Goal: Task Accomplishment & Management: Use online tool/utility

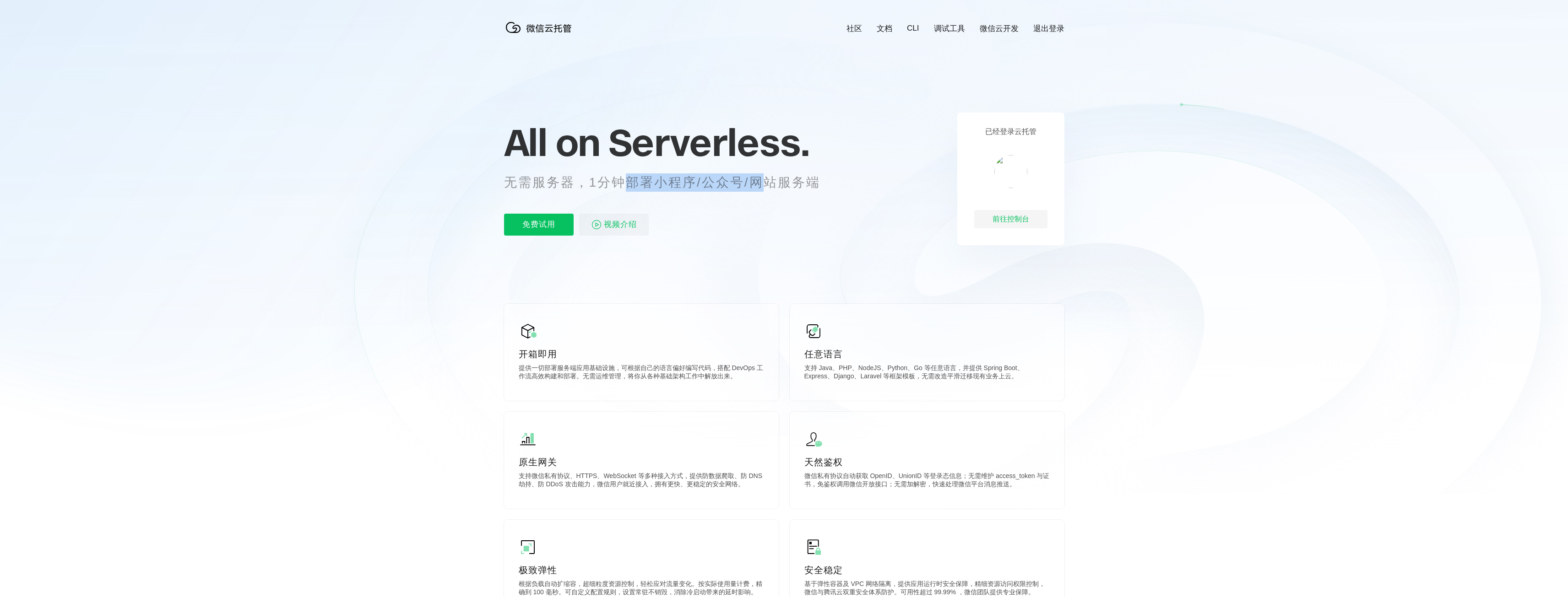
scroll to position [0, 1627]
click at [822, 187] on p "无需服务器，1分钟部署小程序/公众号/网站服务端" at bounding box center [669, 183] width 333 height 19
click at [770, 240] on div "All on Serverless. 无需服务器，1分钟部署小程序/公众号/网站服务端 免费试用 视频介绍" at bounding box center [672, 178] width 338 height 133
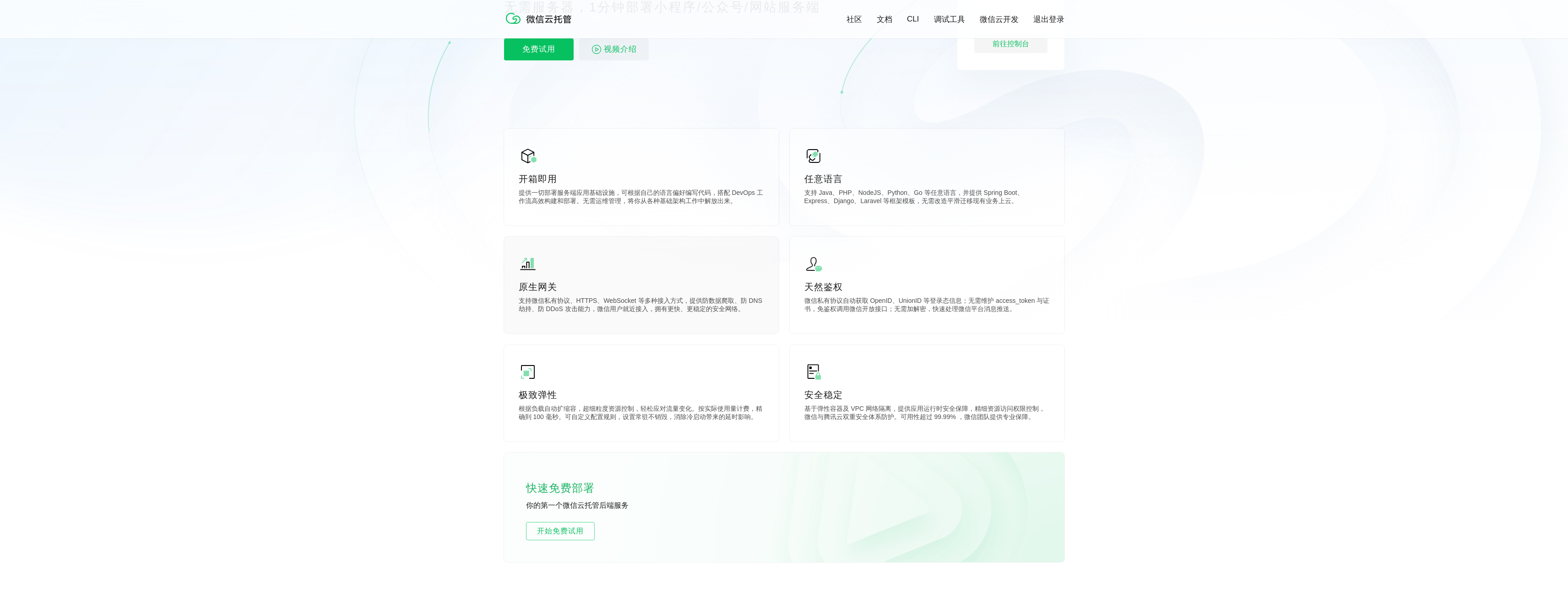
scroll to position [183, 0]
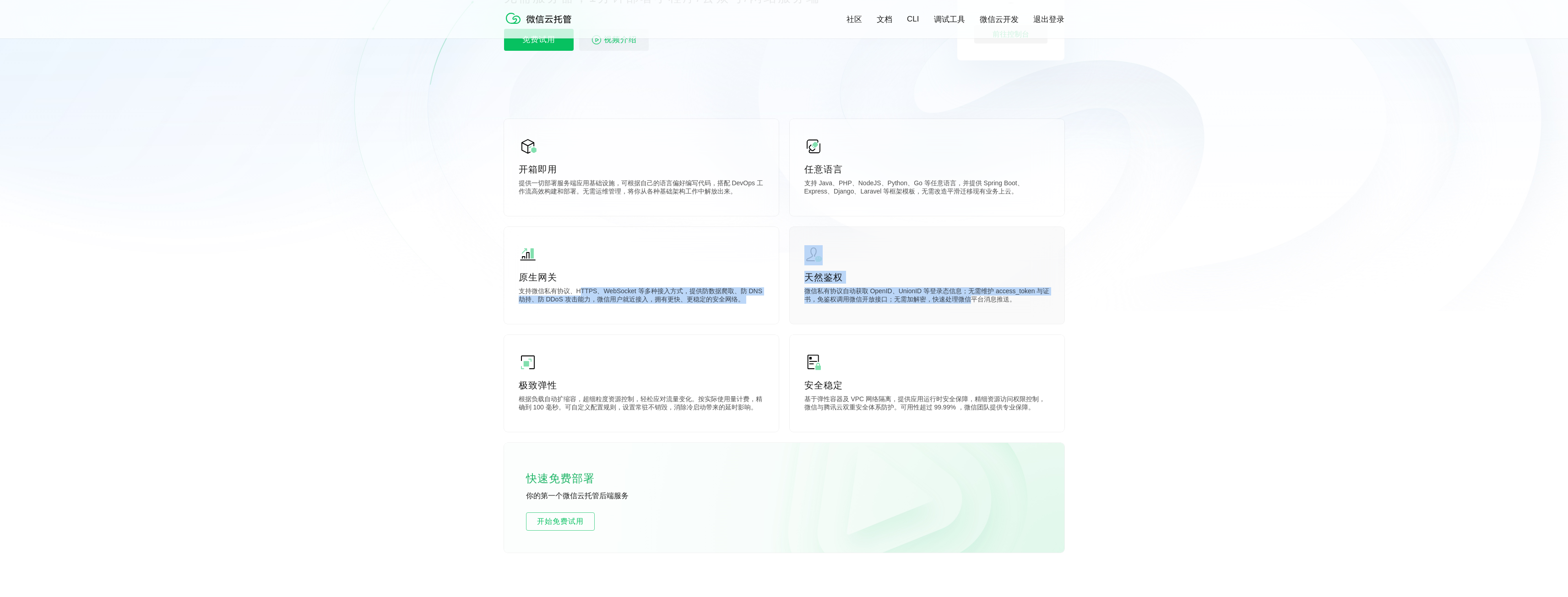
drag, startPoint x: 580, startPoint y: 295, endPoint x: 972, endPoint y: 303, distance: 392.1
click at [972, 303] on div "开箱即用 提供一切部署服务端应用基础设施，可根据自己的语言偏好编写代码，搭配 DevOps 工作流高效构建和部署。无需运维管理，将你从各种基础架构工作中解放出…" at bounding box center [784, 336] width 560 height 434
click at [972, 303] on p "微信私有协议自动获取 OpenID、UnionID 等登录态信息；无需维护 access_token 与证书，免鉴权调用微信开放接口；无需加解密，快速处理微信…" at bounding box center [926, 297] width 246 height 19
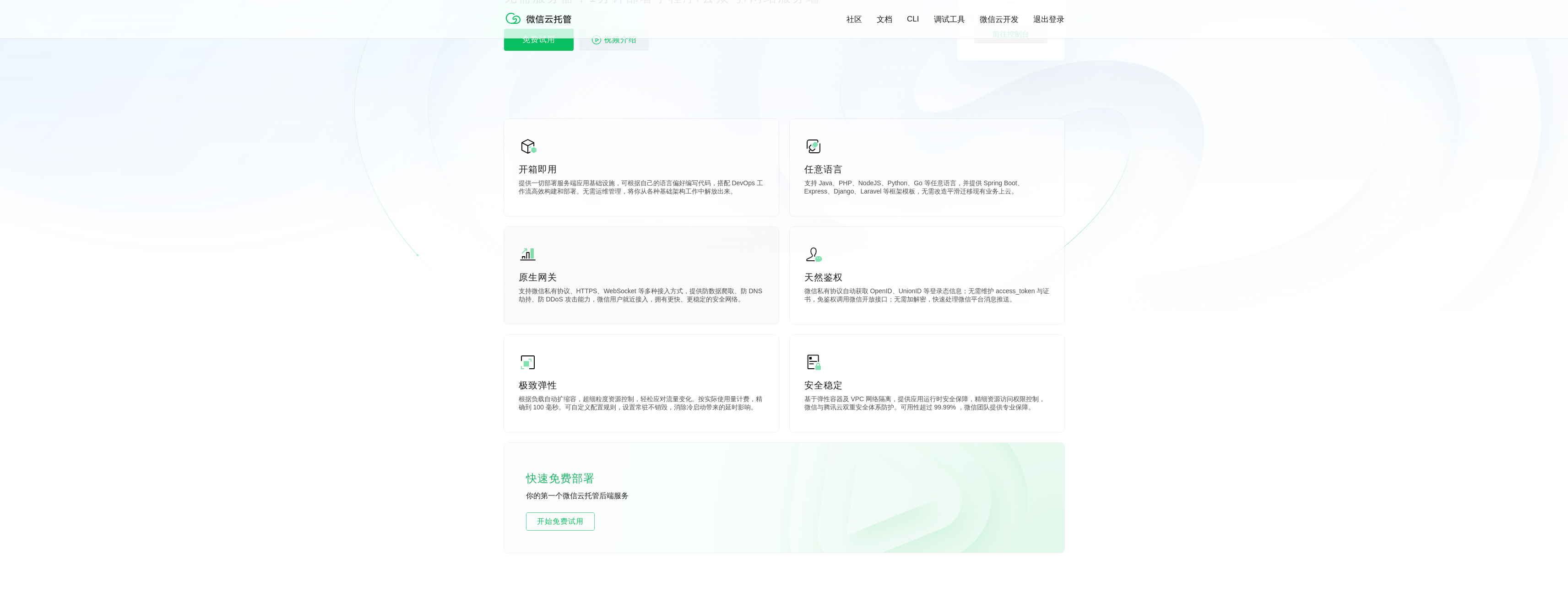
drag, startPoint x: 1016, startPoint y: 302, endPoint x: 616, endPoint y: 277, distance: 400.8
click at [616, 277] on div "开箱即用 提供一切部署服务端应用基础设施，可根据自己的语言偏好编写代码，搭配 DevOps 工作流高效构建和部署。无需运维管理，将你从各种基础架构工作中解放出…" at bounding box center [784, 336] width 560 height 434
click at [634, 383] on p "极致弹性" at bounding box center [641, 386] width 246 height 13
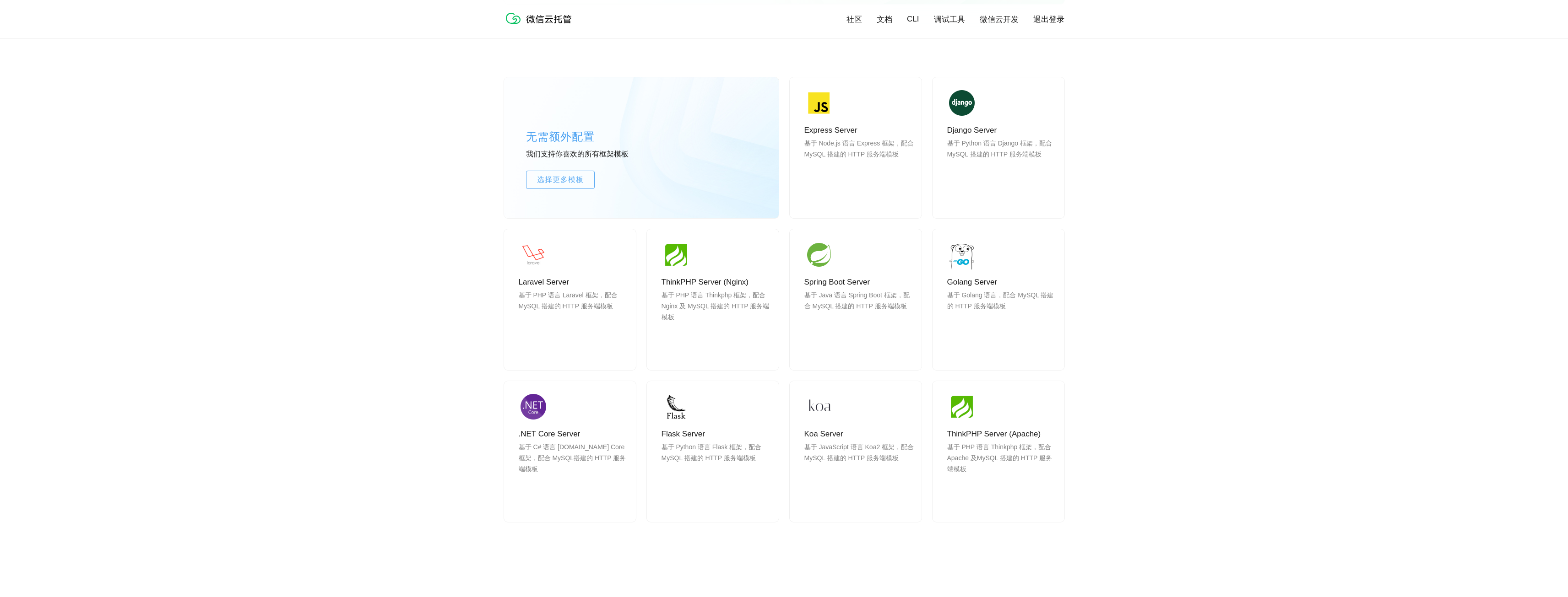
scroll to position [732, 0]
click at [716, 500] on span "使用" at bounding box center [712, 502] width 66 height 19
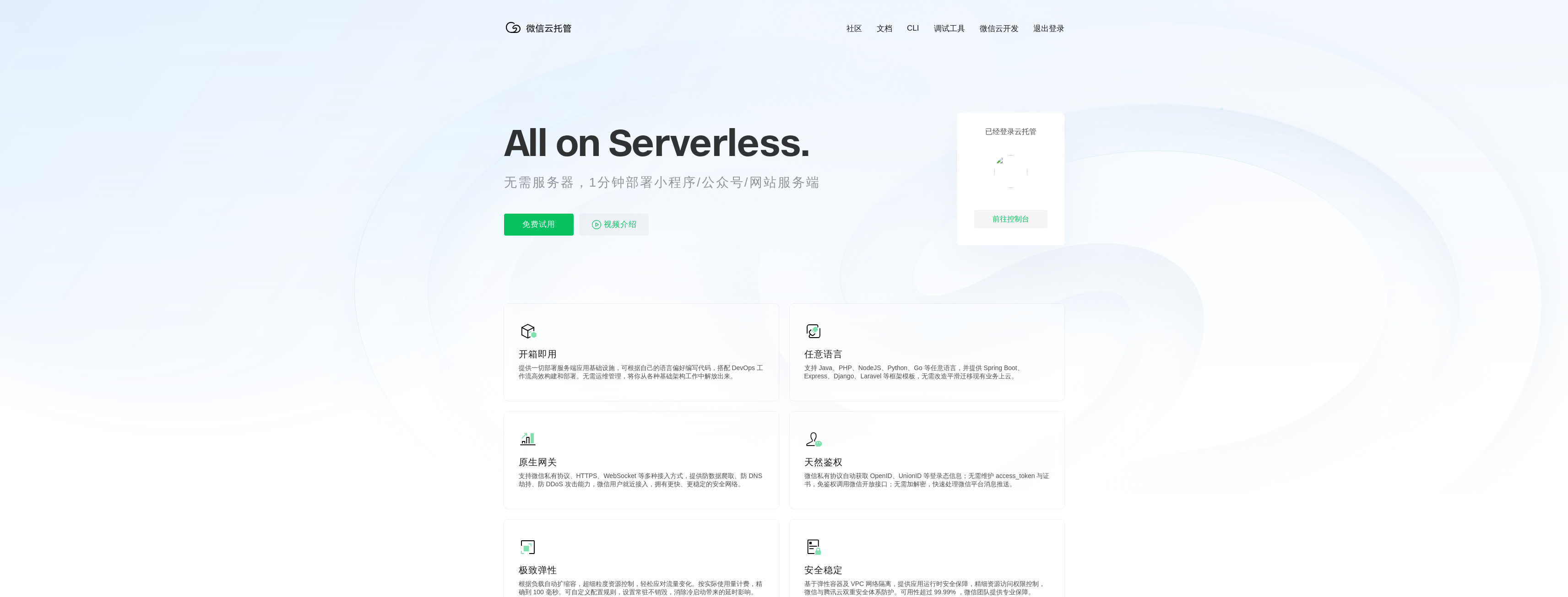
scroll to position [0, 1627]
click at [531, 226] on p "免费试用" at bounding box center [538, 225] width 70 height 22
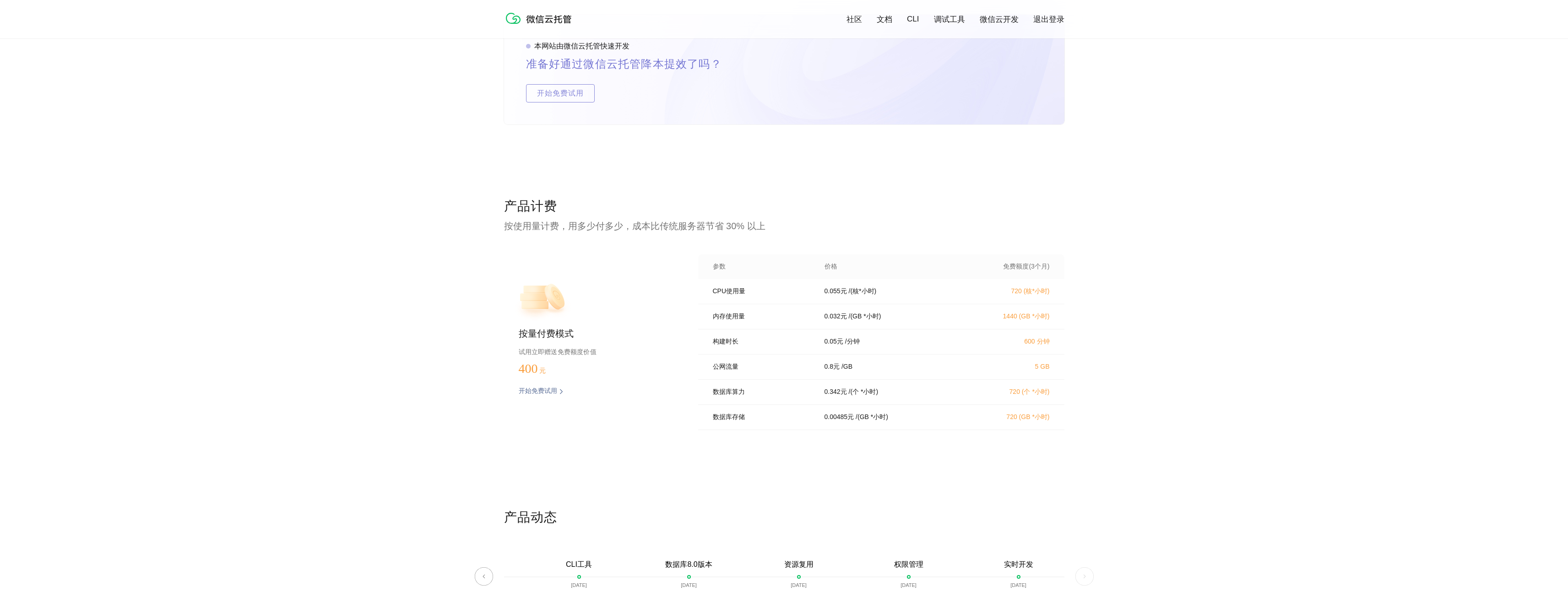
scroll to position [1693, 0]
